Goal: Task Accomplishment & Management: Use online tool/utility

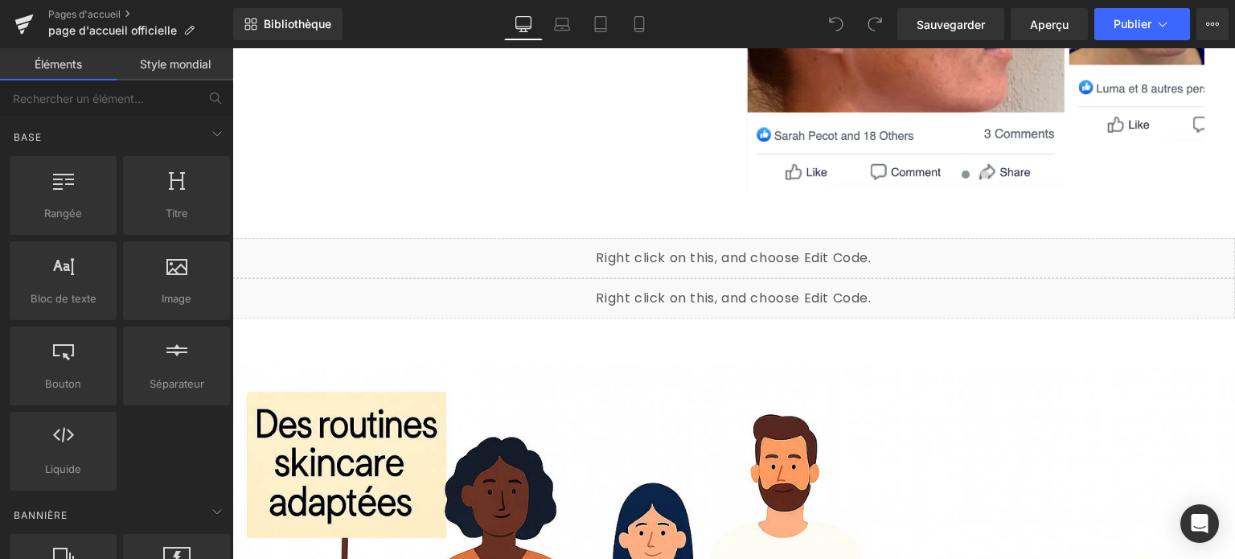
scroll to position [4244, 0]
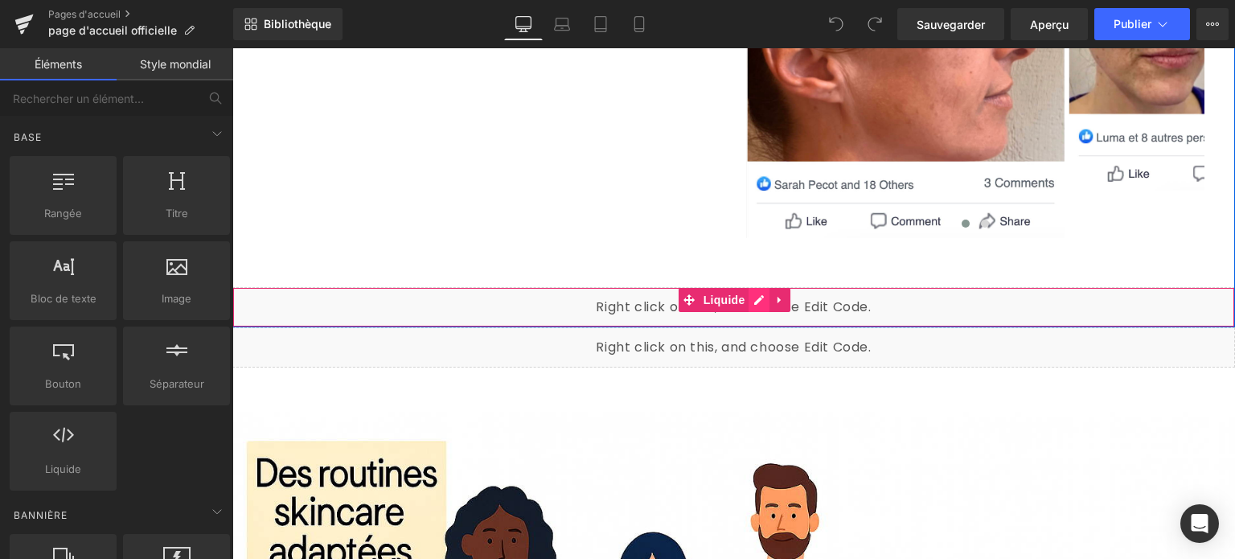
click at [751, 287] on div "Liquide" at bounding box center [733, 307] width 1003 height 40
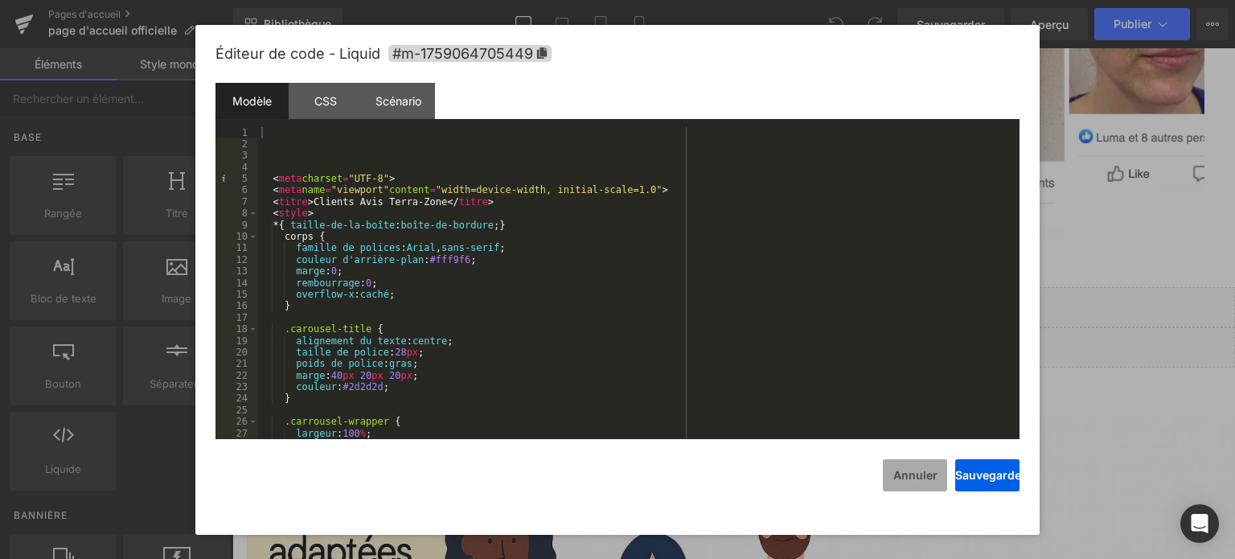
click at [912, 472] on font "Annuler" at bounding box center [915, 475] width 44 height 14
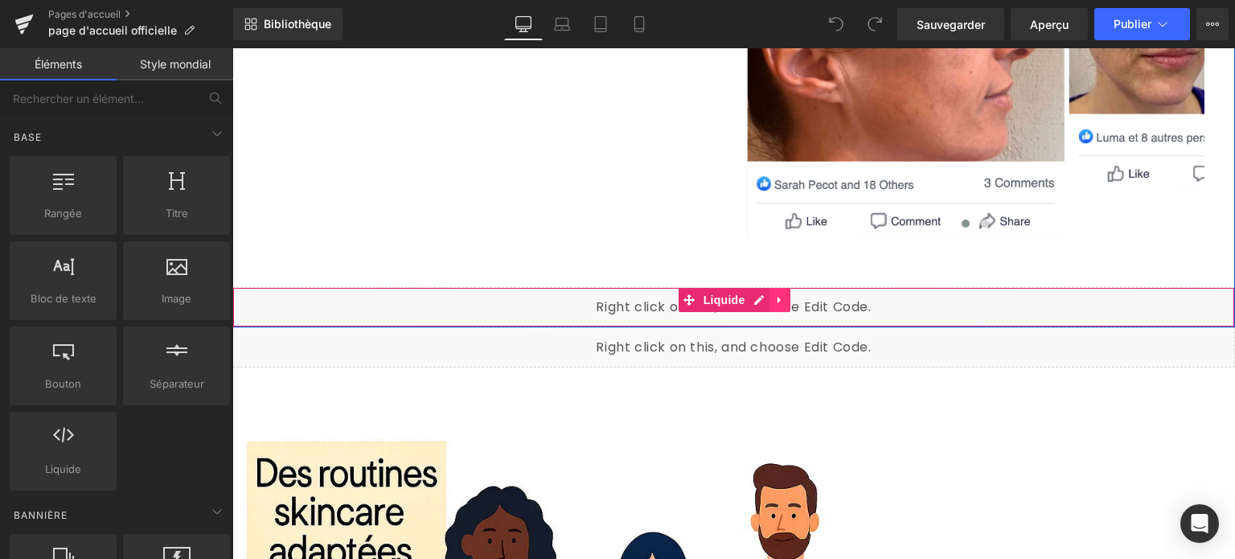
click at [778, 296] on icon at bounding box center [779, 299] width 3 height 7
click at [786, 293] on icon at bounding box center [791, 299] width 11 height 12
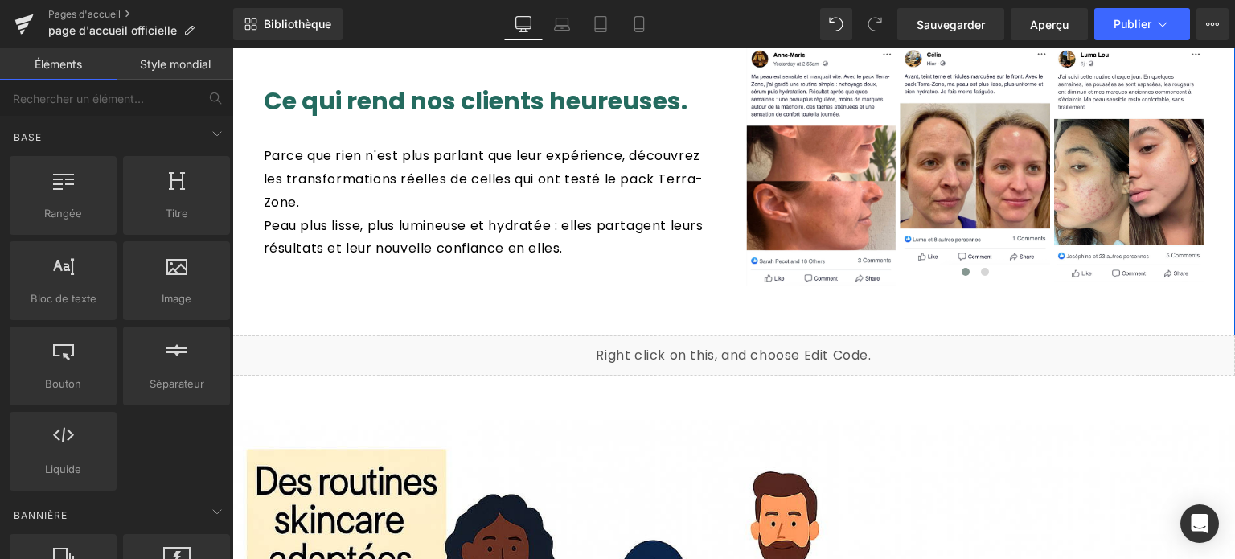
scroll to position [3922, 0]
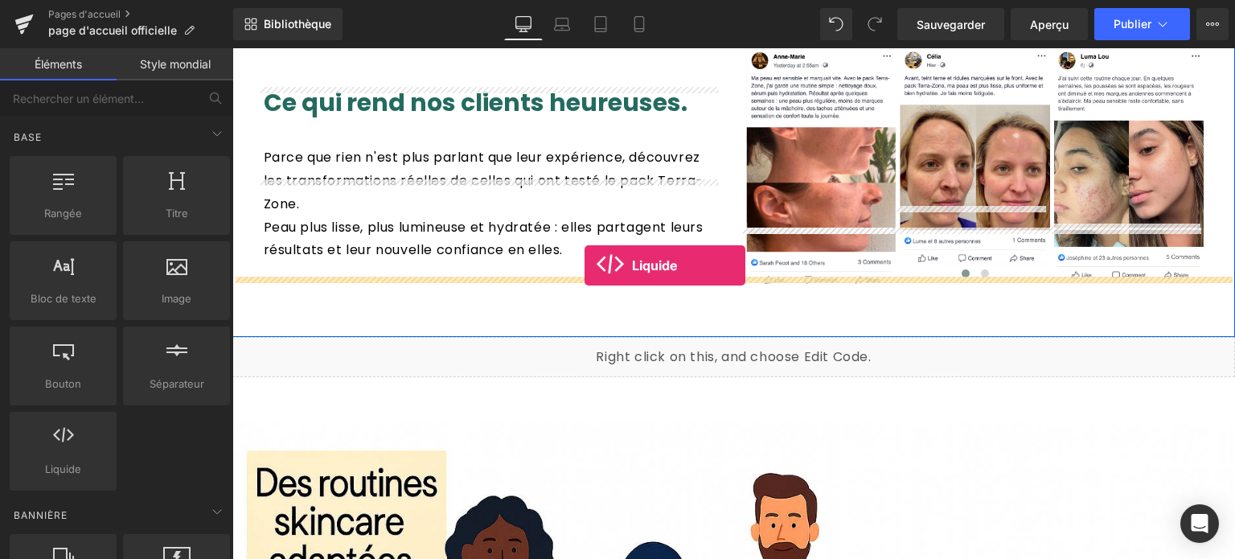
drag, startPoint x: 297, startPoint y: 482, endPoint x: 585, endPoint y: 265, distance: 360.1
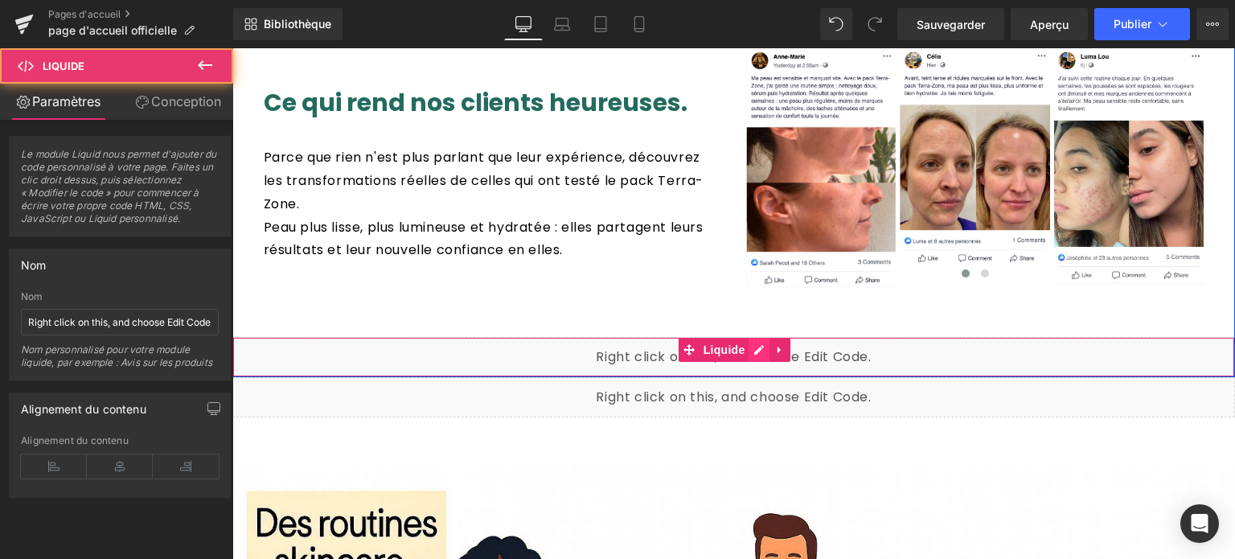
click at [755, 337] on div "Liquide" at bounding box center [733, 357] width 1003 height 40
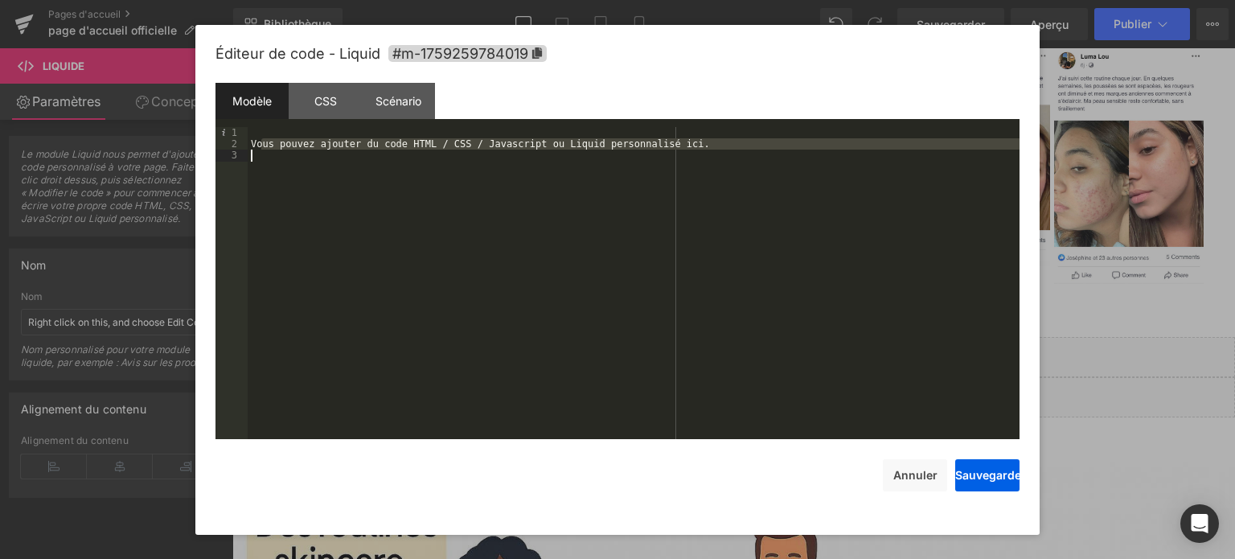
drag, startPoint x: 261, startPoint y: 143, endPoint x: 687, endPoint y: 154, distance: 426.3
click at [687, 154] on div "Vous pouvez ajouter du code HTML / CSS / Javascript ou Liquid personnalisé ici." at bounding box center [634, 295] width 772 height 336
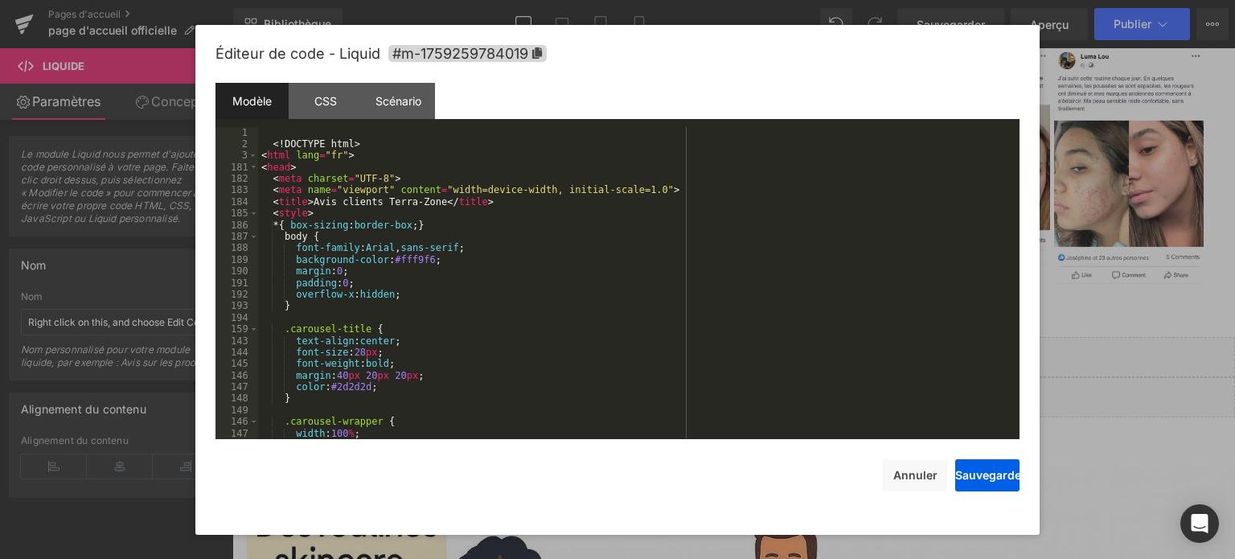
scroll to position [0, 0]
click at [1000, 482] on button "Sauvegarder" at bounding box center [987, 475] width 64 height 32
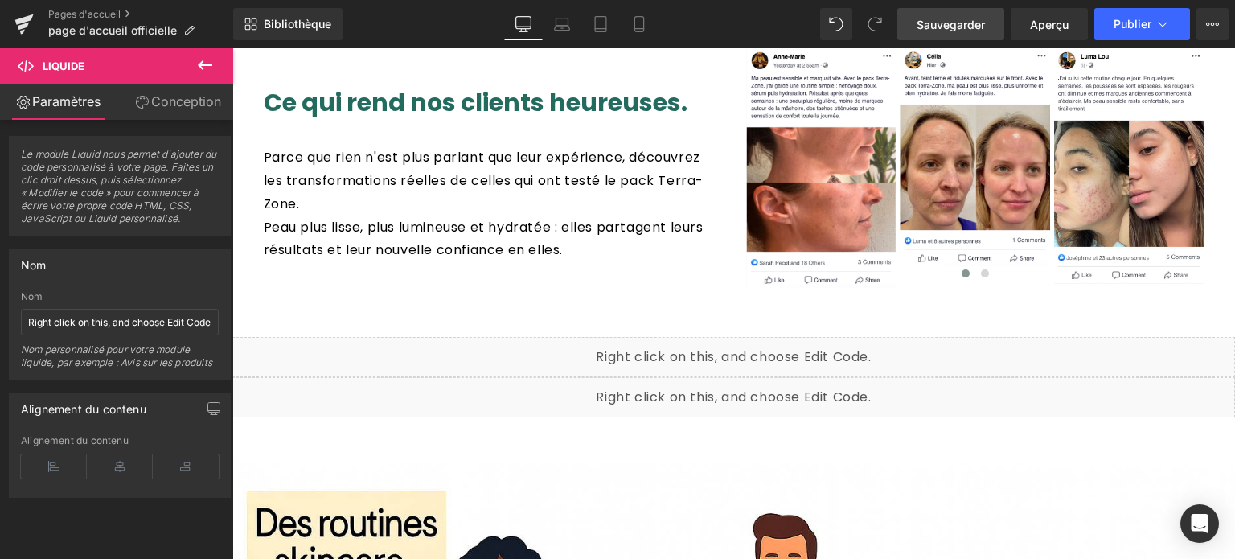
click at [941, 29] on font "Sauvegarder" at bounding box center [951, 25] width 68 height 14
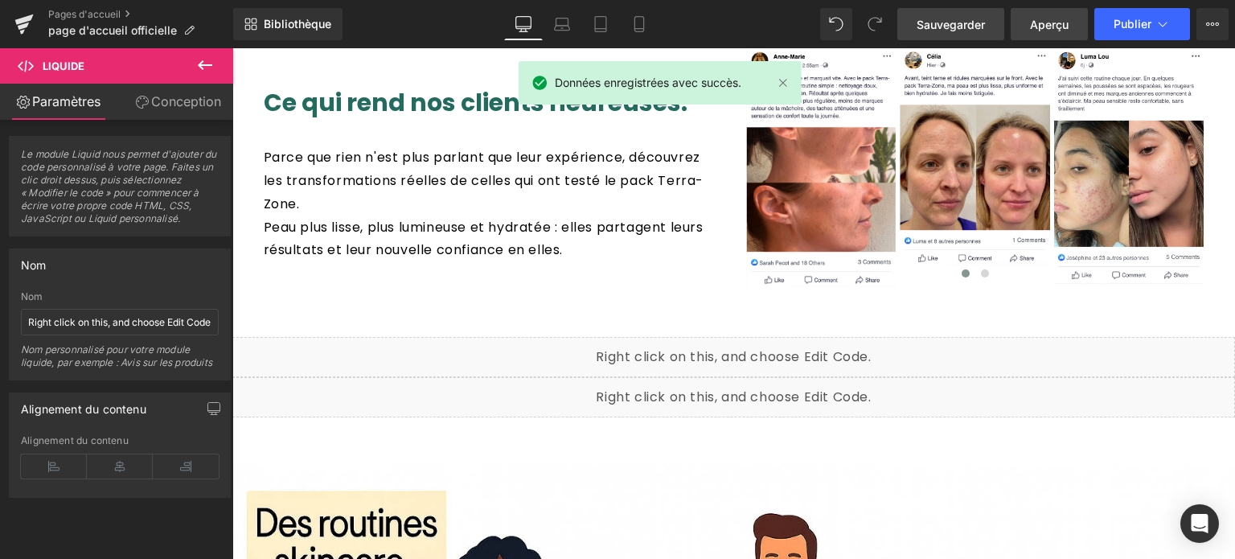
click at [1045, 21] on font "Aperçu" at bounding box center [1049, 25] width 39 height 14
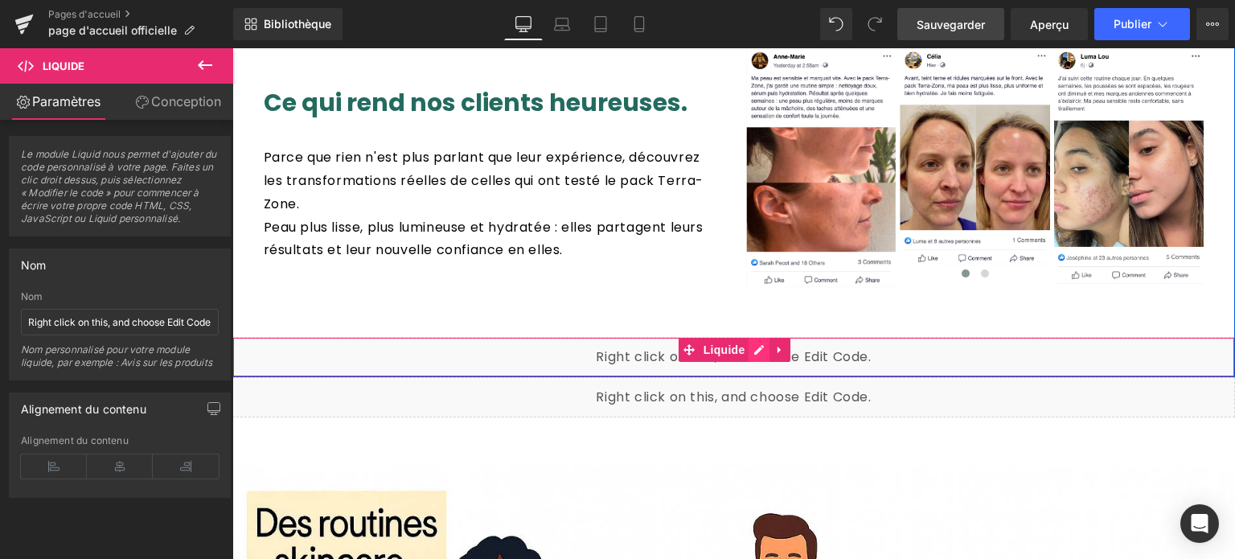
click at [752, 337] on div "Liquide" at bounding box center [733, 357] width 1003 height 40
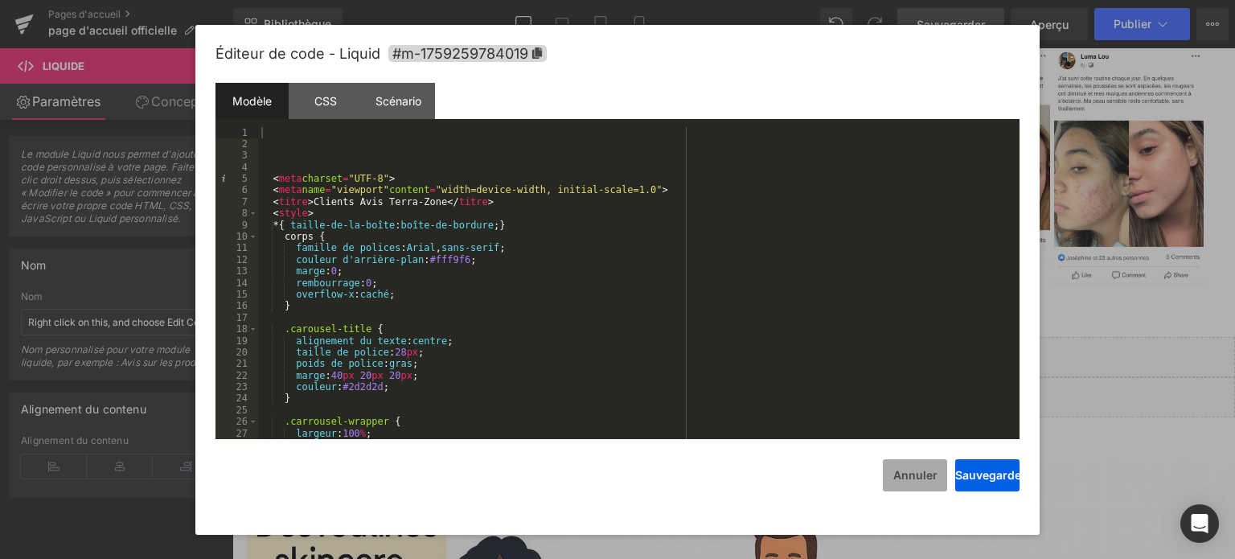
click at [912, 481] on font "Annuler" at bounding box center [915, 475] width 44 height 14
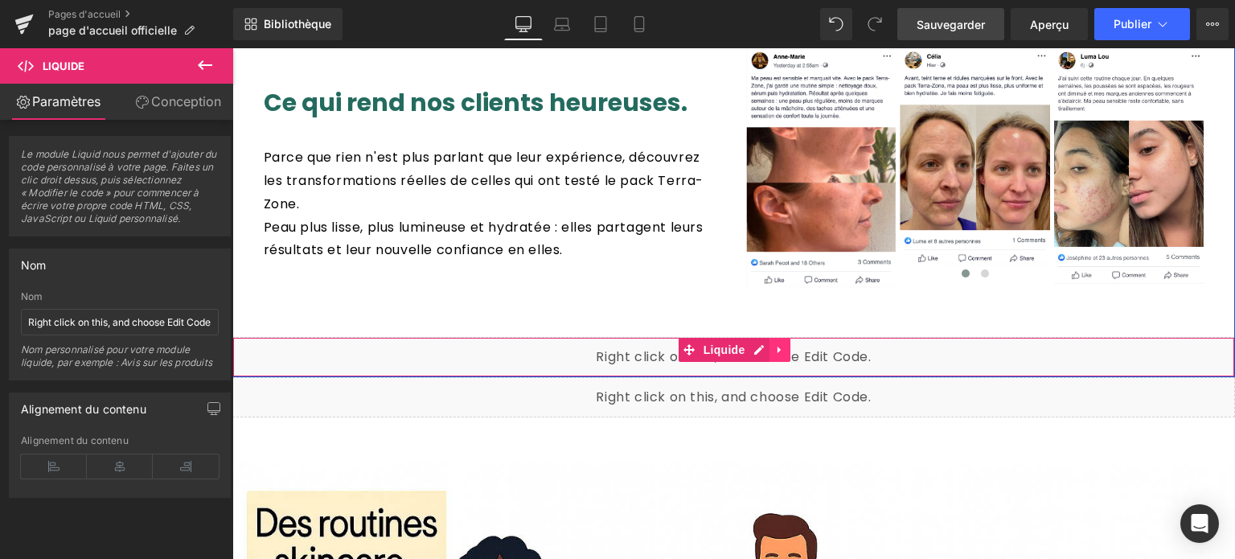
click at [775, 344] on icon at bounding box center [780, 350] width 11 height 12
click at [786, 344] on icon at bounding box center [791, 350] width 11 height 12
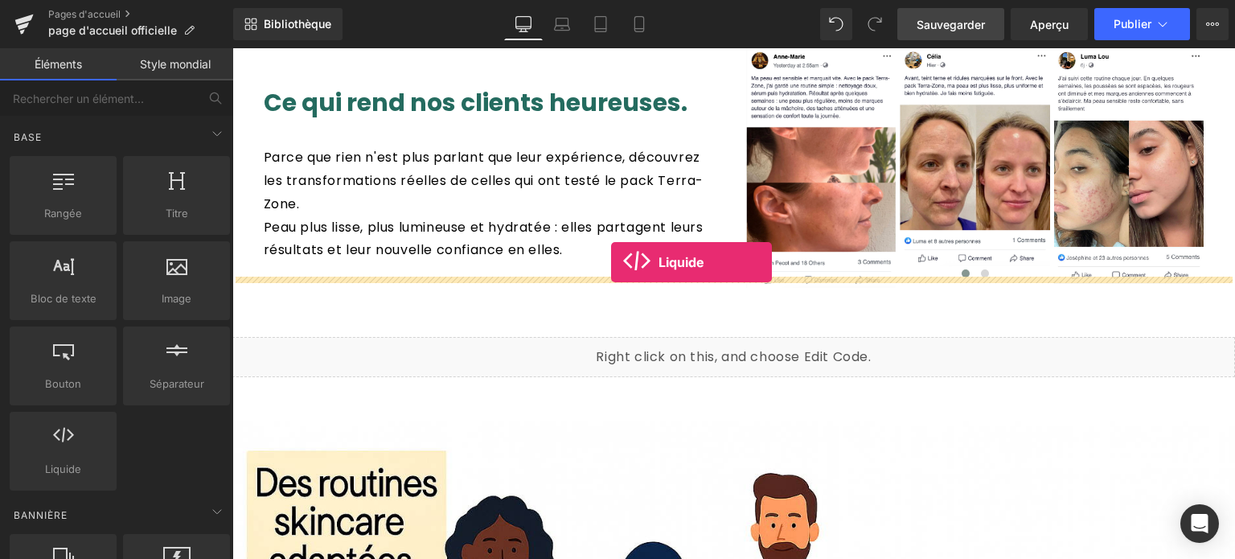
drag, startPoint x: 277, startPoint y: 491, endPoint x: 611, endPoint y: 262, distance: 405.5
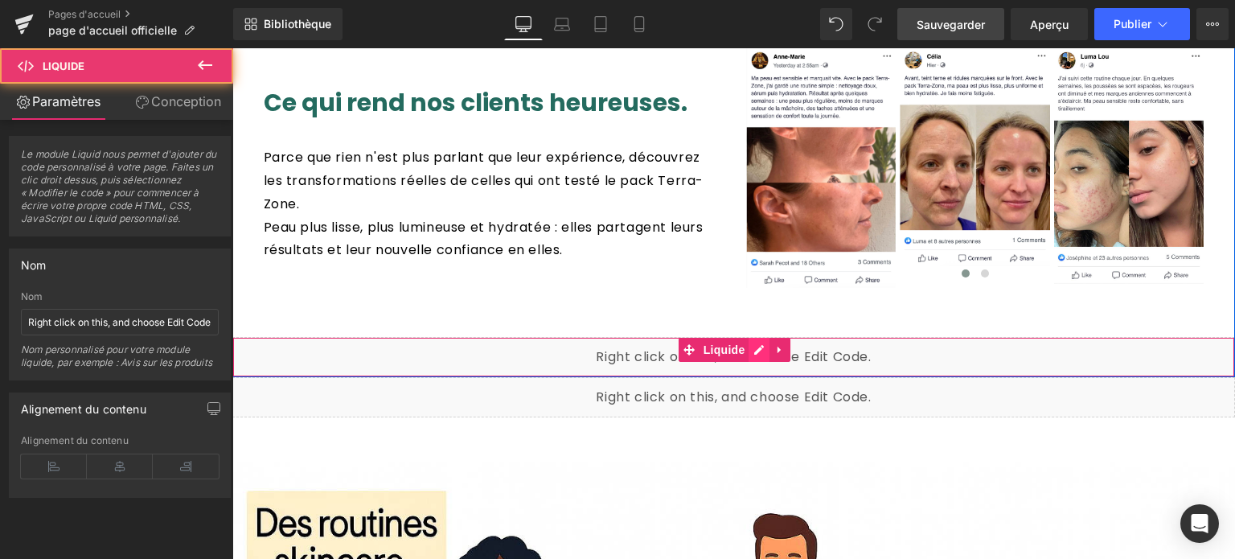
click at [756, 337] on div "Liquide" at bounding box center [733, 357] width 1003 height 40
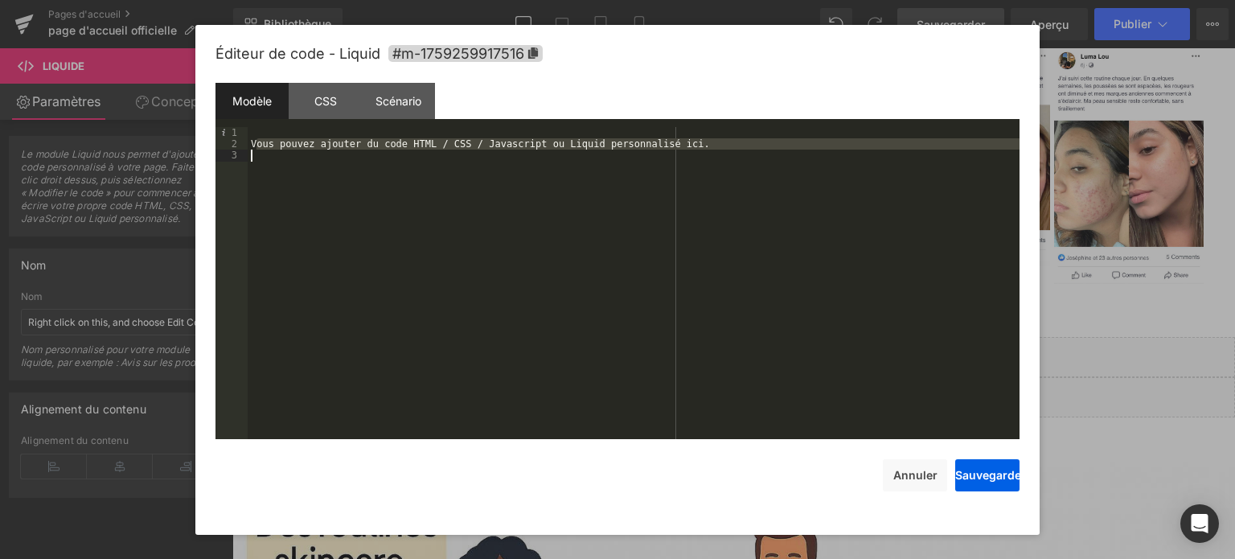
drag, startPoint x: 257, startPoint y: 147, endPoint x: 639, endPoint y: 152, distance: 382.0
click at [639, 152] on div "Vous pouvez ajouter du code HTML / CSS / Javascript ou Liquid personnalisé ici." at bounding box center [634, 295] width 772 height 336
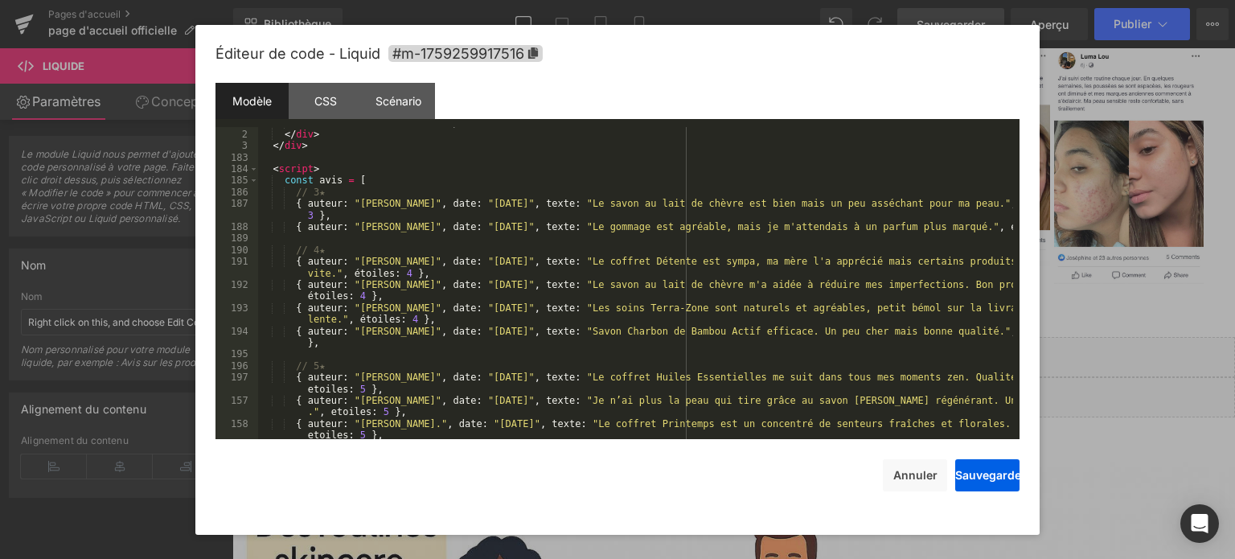
scroll to position [1559, 0]
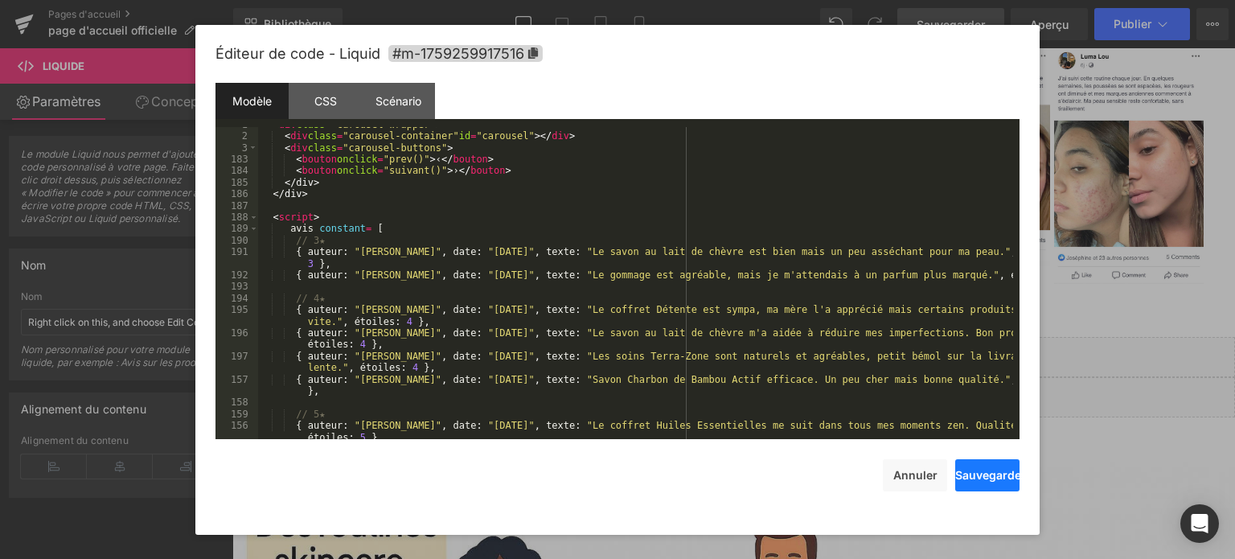
click at [966, 476] on font "Sauvegarder" at bounding box center [990, 475] width 71 height 14
click at [966, 475] on button "Sauvegarder" at bounding box center [987, 475] width 64 height 32
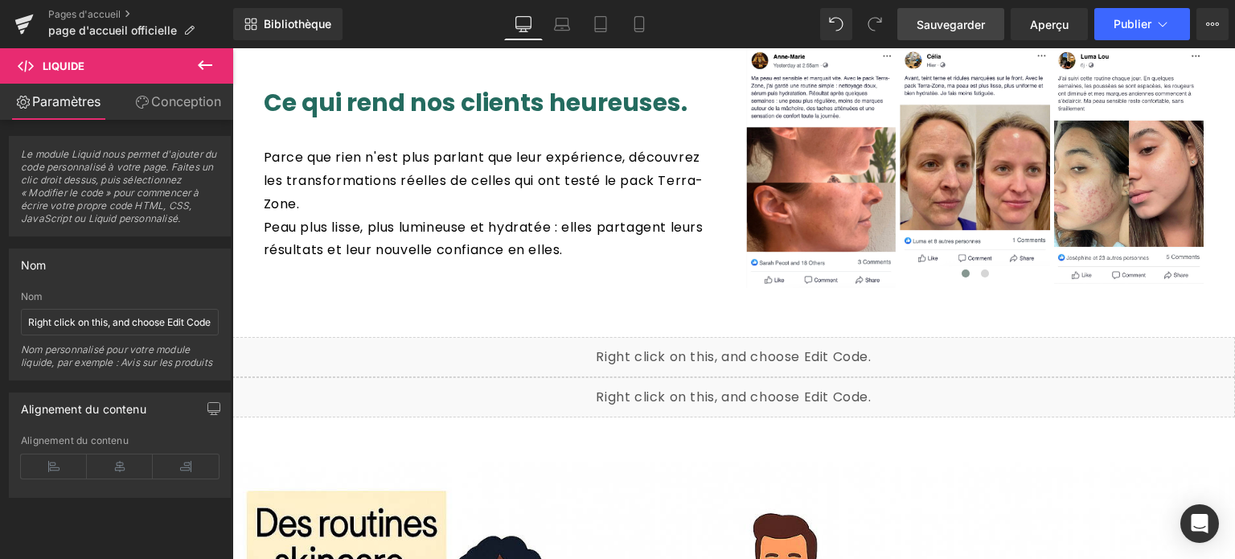
click at [954, 23] on font "Sauvegarder" at bounding box center [951, 25] width 68 height 14
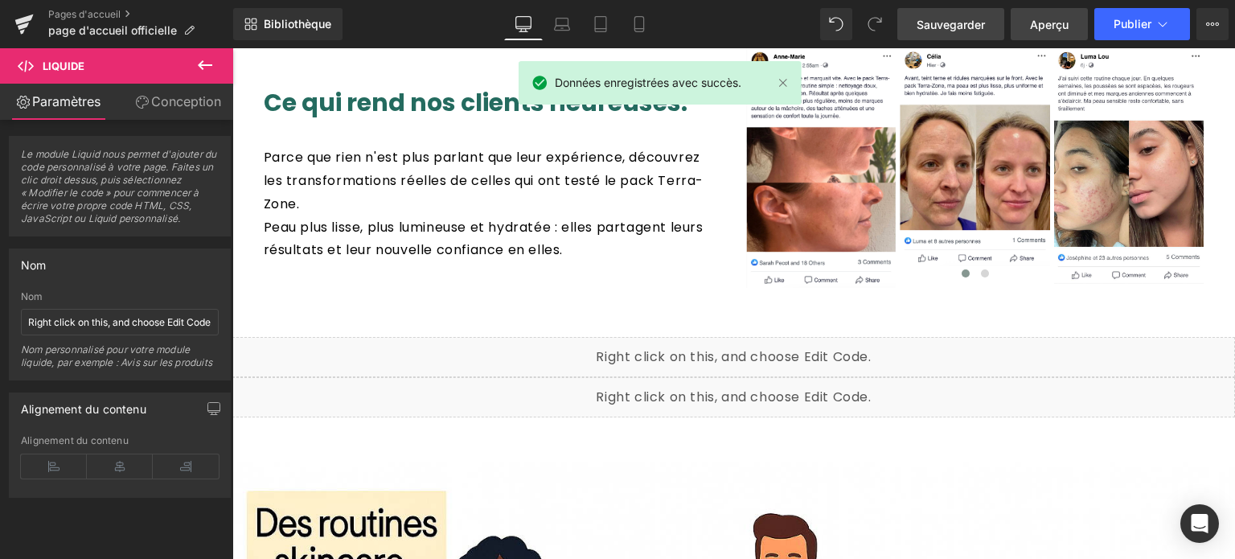
click at [1020, 23] on link "Aperçu" at bounding box center [1049, 24] width 77 height 32
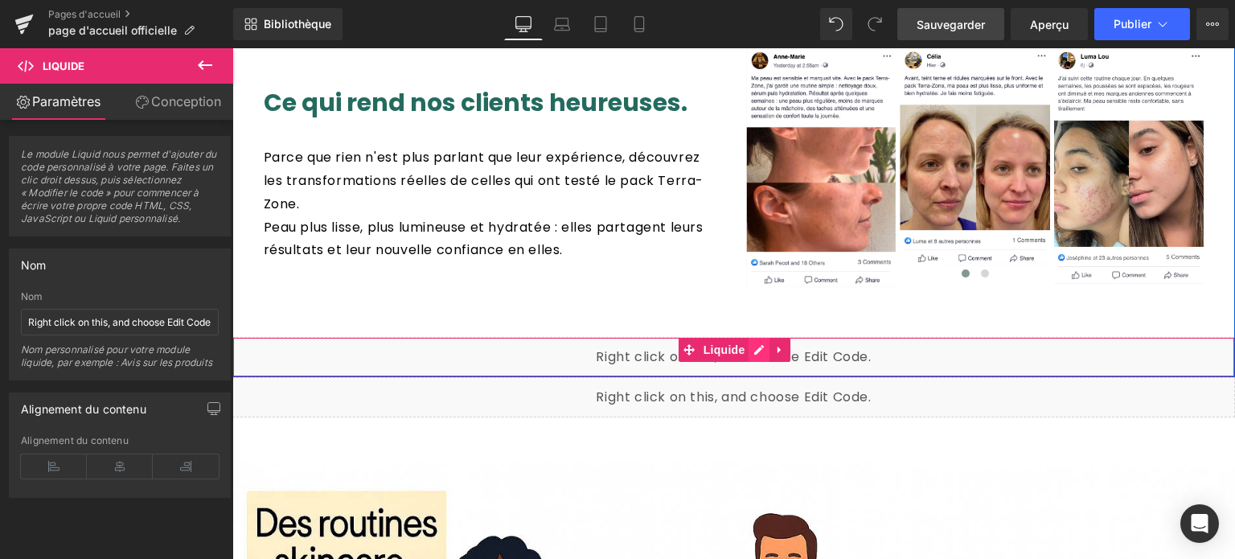
click at [756, 337] on div "Liquide" at bounding box center [733, 357] width 1003 height 40
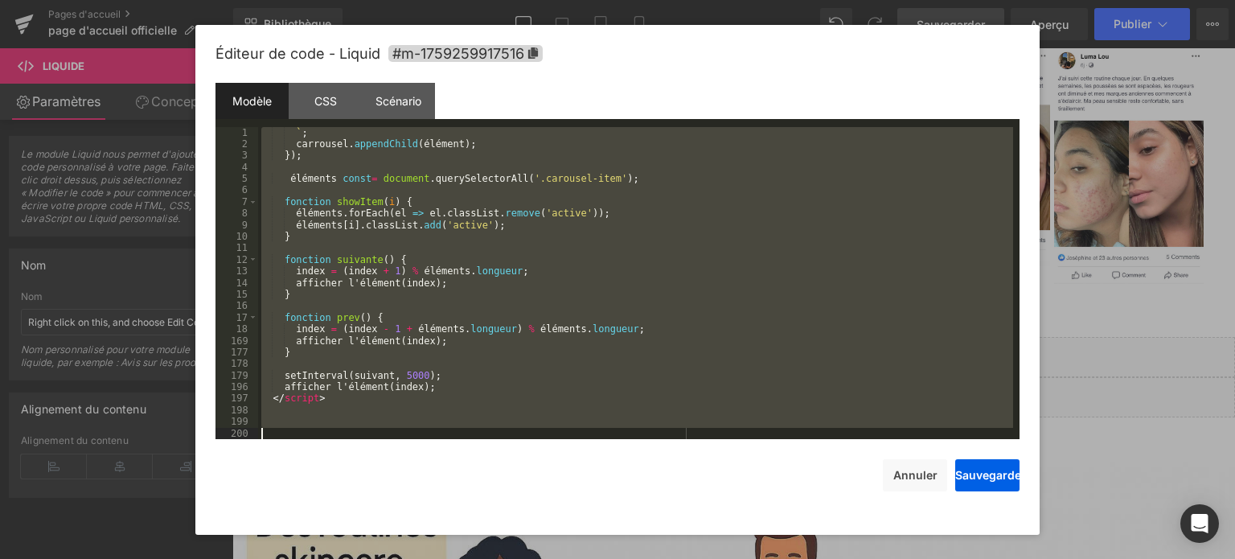
scroll to position [2234, 0]
drag, startPoint x: 271, startPoint y: 176, endPoint x: 702, endPoint y: 568, distance: 582.8
click at [702, 558] on html "Liquide Vous prévisualisez comment le remodelera votre page. Vous ne pouvez pas…" at bounding box center [617, 279] width 1235 height 559
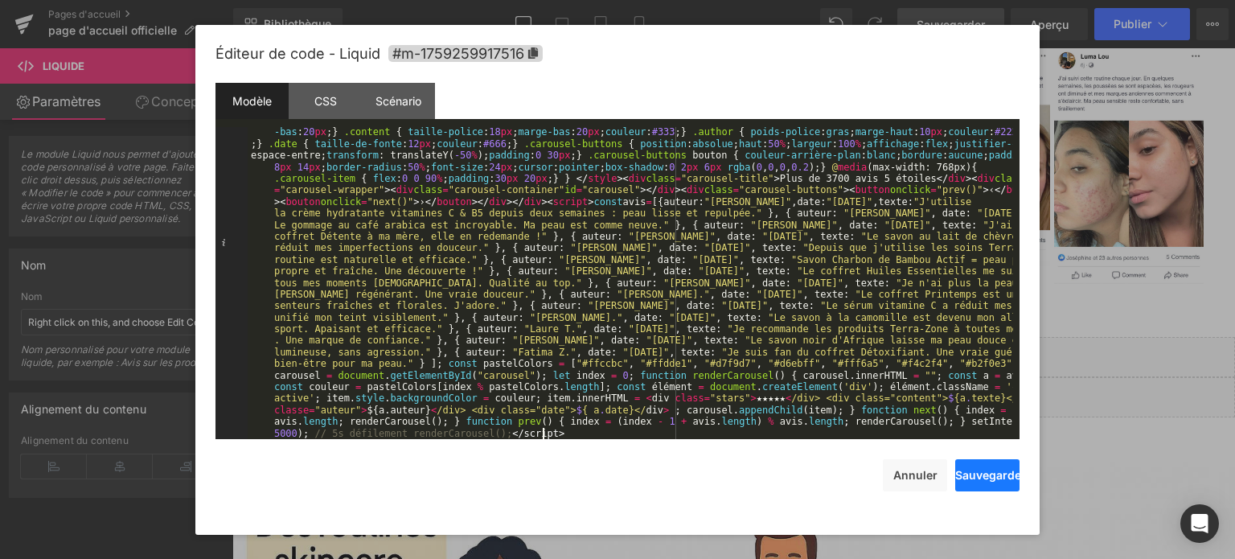
click at [986, 474] on font "Sauvegarder" at bounding box center [990, 475] width 71 height 14
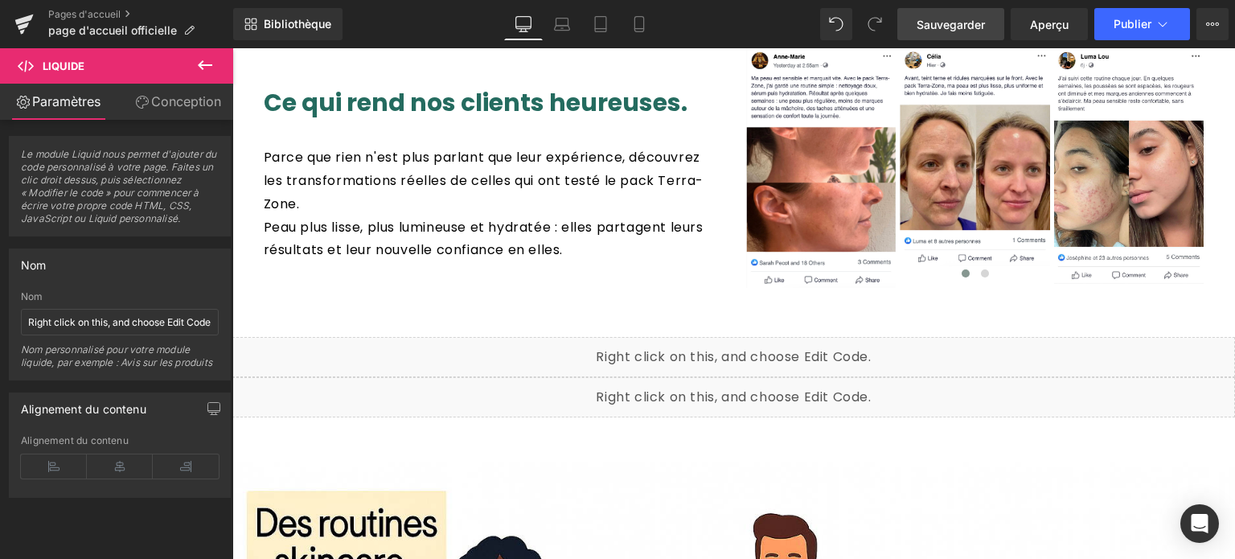
click at [960, 22] on font "Sauvegarder" at bounding box center [951, 25] width 68 height 14
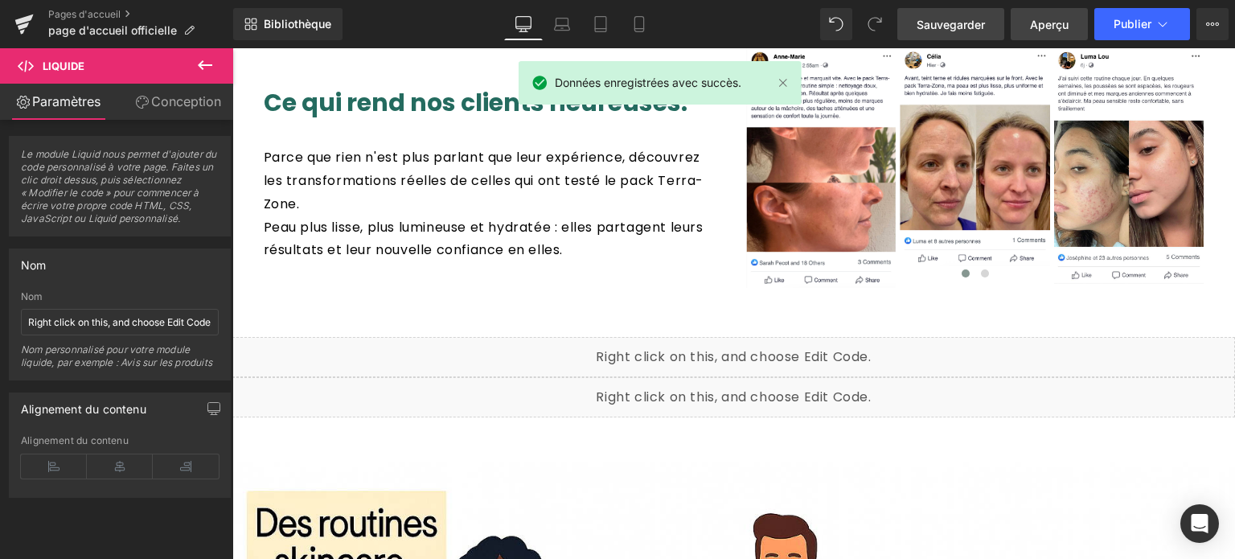
click at [1042, 35] on link "Aperçu" at bounding box center [1049, 24] width 77 height 32
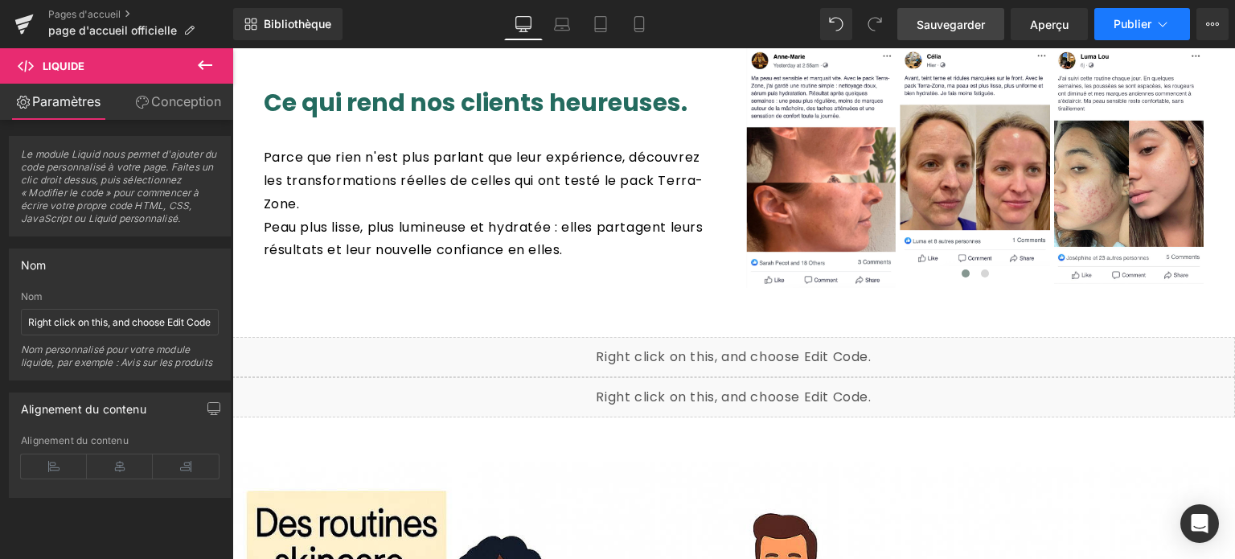
click at [1158, 16] on icon at bounding box center [1163, 24] width 16 height 16
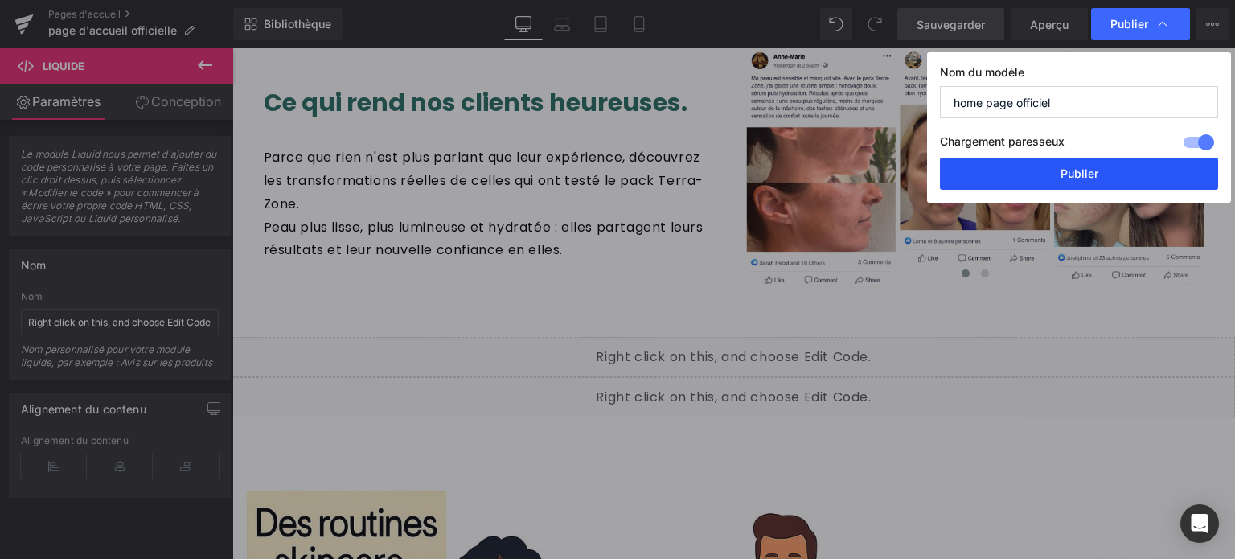
click at [1099, 170] on button "Publier" at bounding box center [1079, 174] width 278 height 32
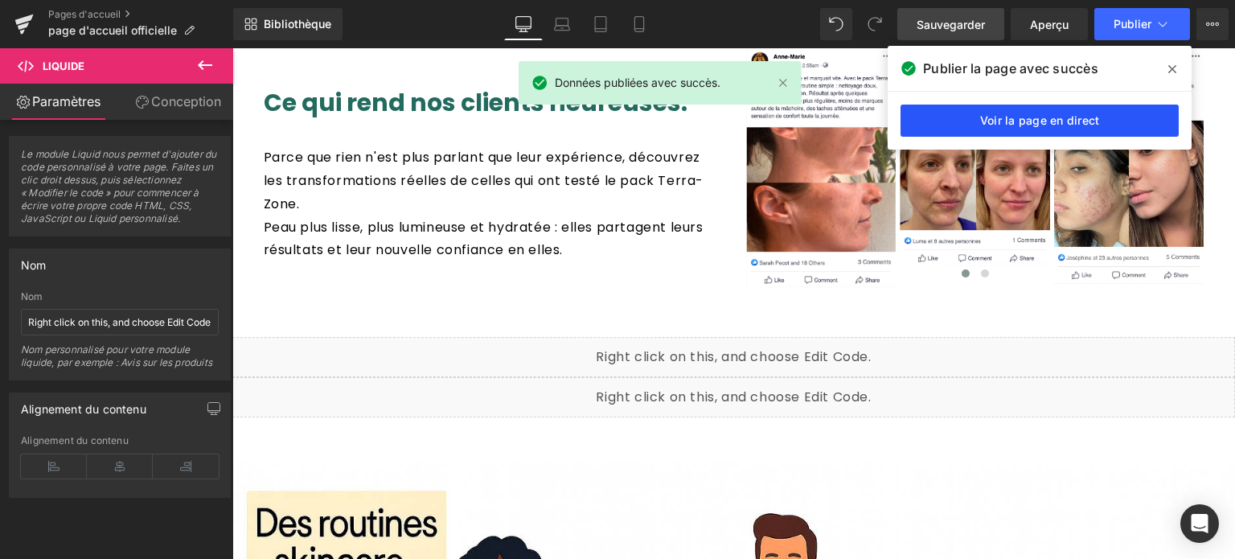
click at [1047, 129] on link "Voir la page en direct" at bounding box center [1040, 121] width 278 height 32
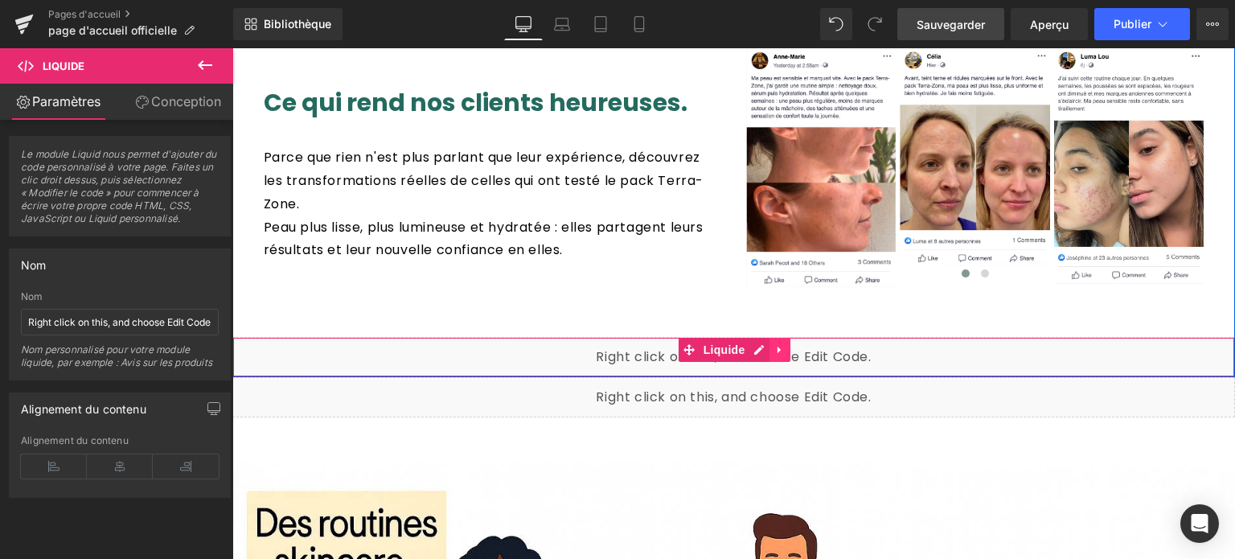
click at [775, 344] on icon at bounding box center [780, 350] width 11 height 12
click at [786, 344] on icon at bounding box center [791, 349] width 11 height 11
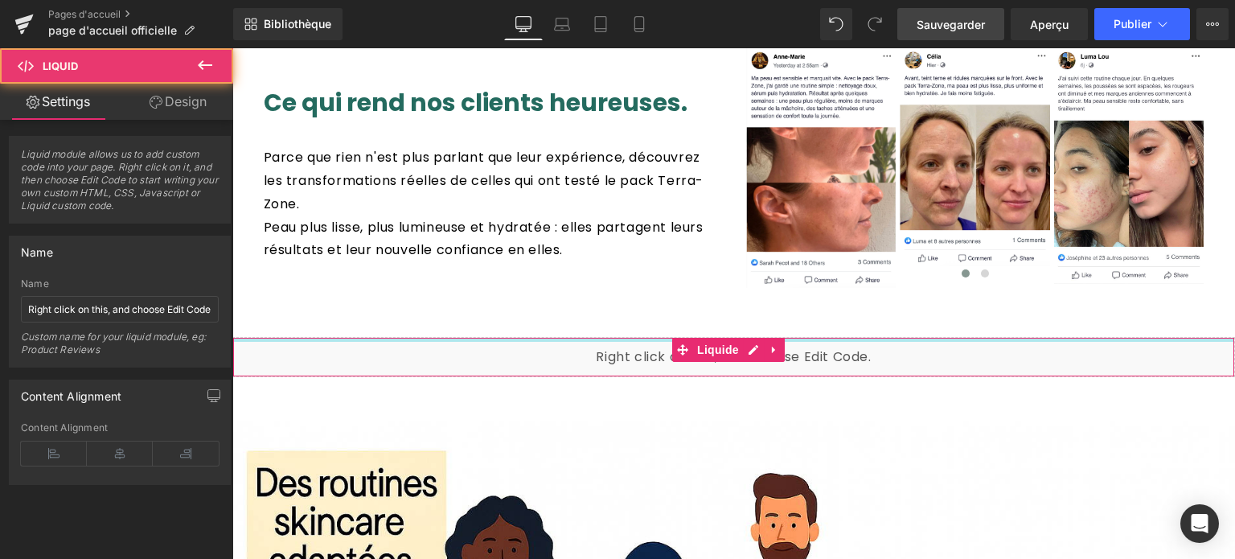
drag, startPoint x: 637, startPoint y: 277, endPoint x: 643, endPoint y: 241, distance: 36.0
